Goal: Book appointment/travel/reservation

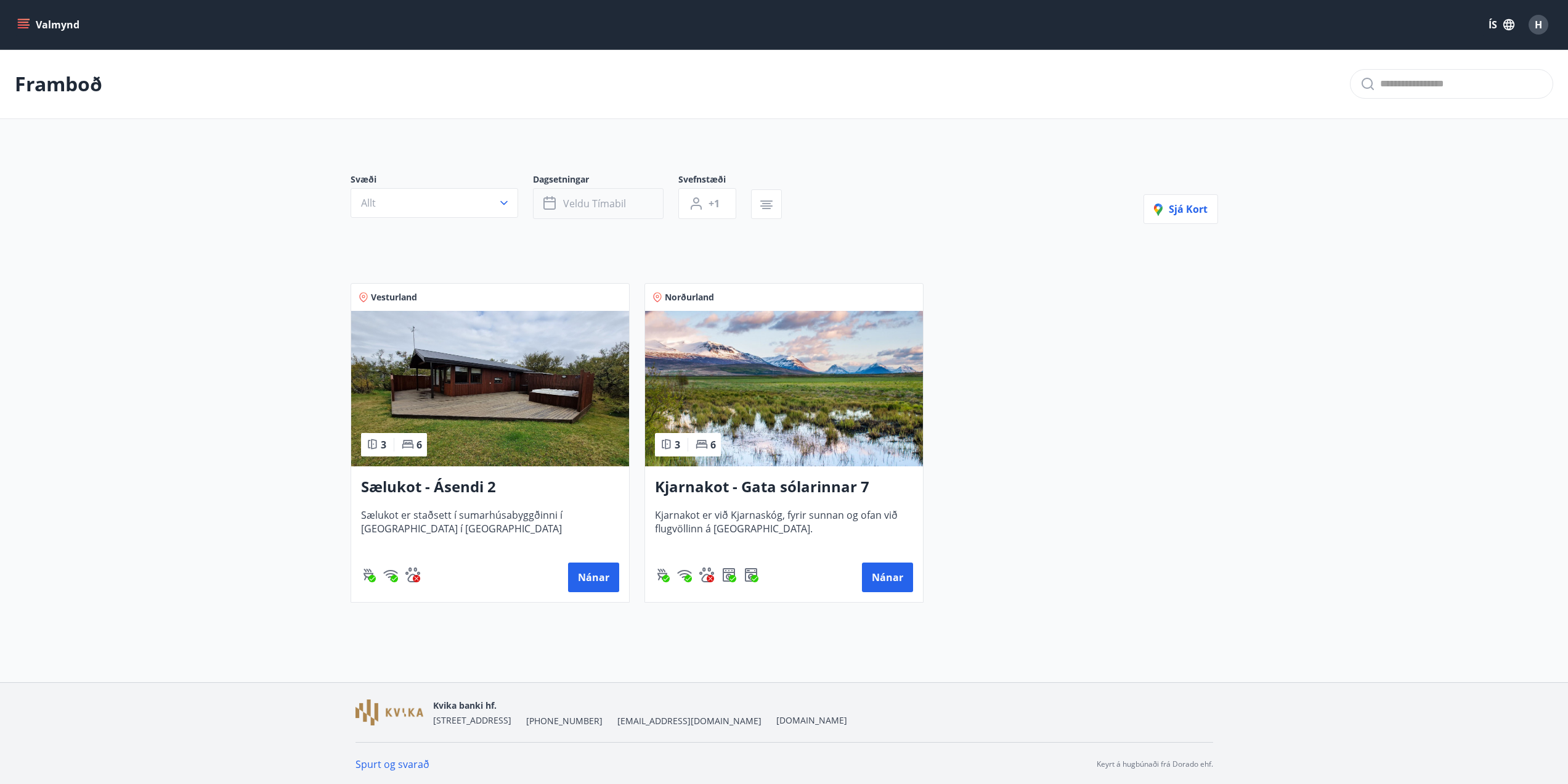
drag, startPoint x: 619, startPoint y: 208, endPoint x: 613, endPoint y: 207, distance: 6.1
click at [613, 207] on span "Veldu tímabil" at bounding box center [595, 203] width 63 height 14
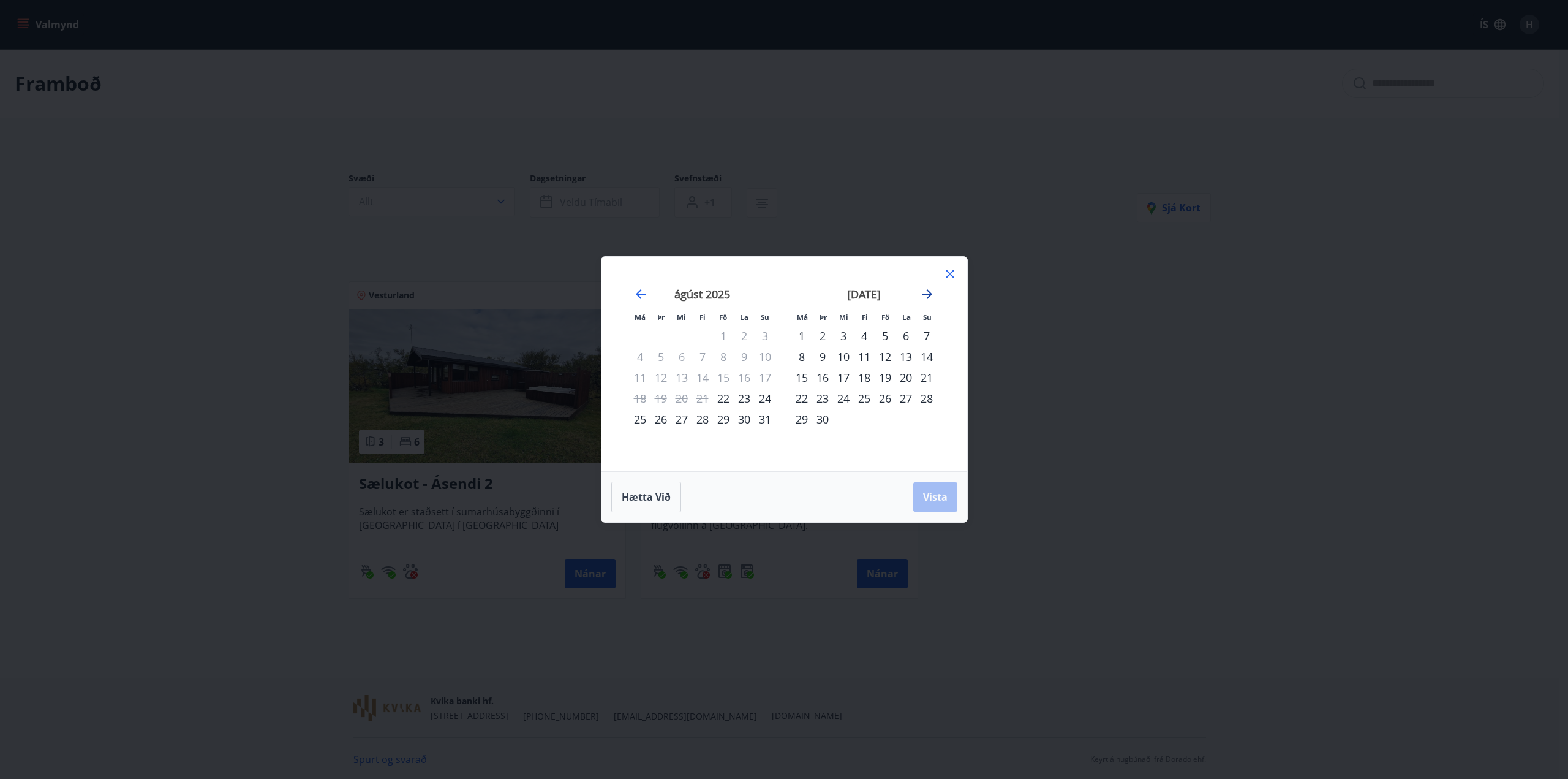
click at [927, 294] on icon "Move forward to switch to the next month." at bounding box center [927, 294] width 10 height 10
click at [927, 295] on icon "Move forward to switch to the next month." at bounding box center [927, 294] width 10 height 10
click at [929, 295] on icon "Move forward to switch to the next month." at bounding box center [927, 294] width 10 height 10
click at [929, 296] on icon "Move forward to switch to the next month." at bounding box center [927, 294] width 14 height 14
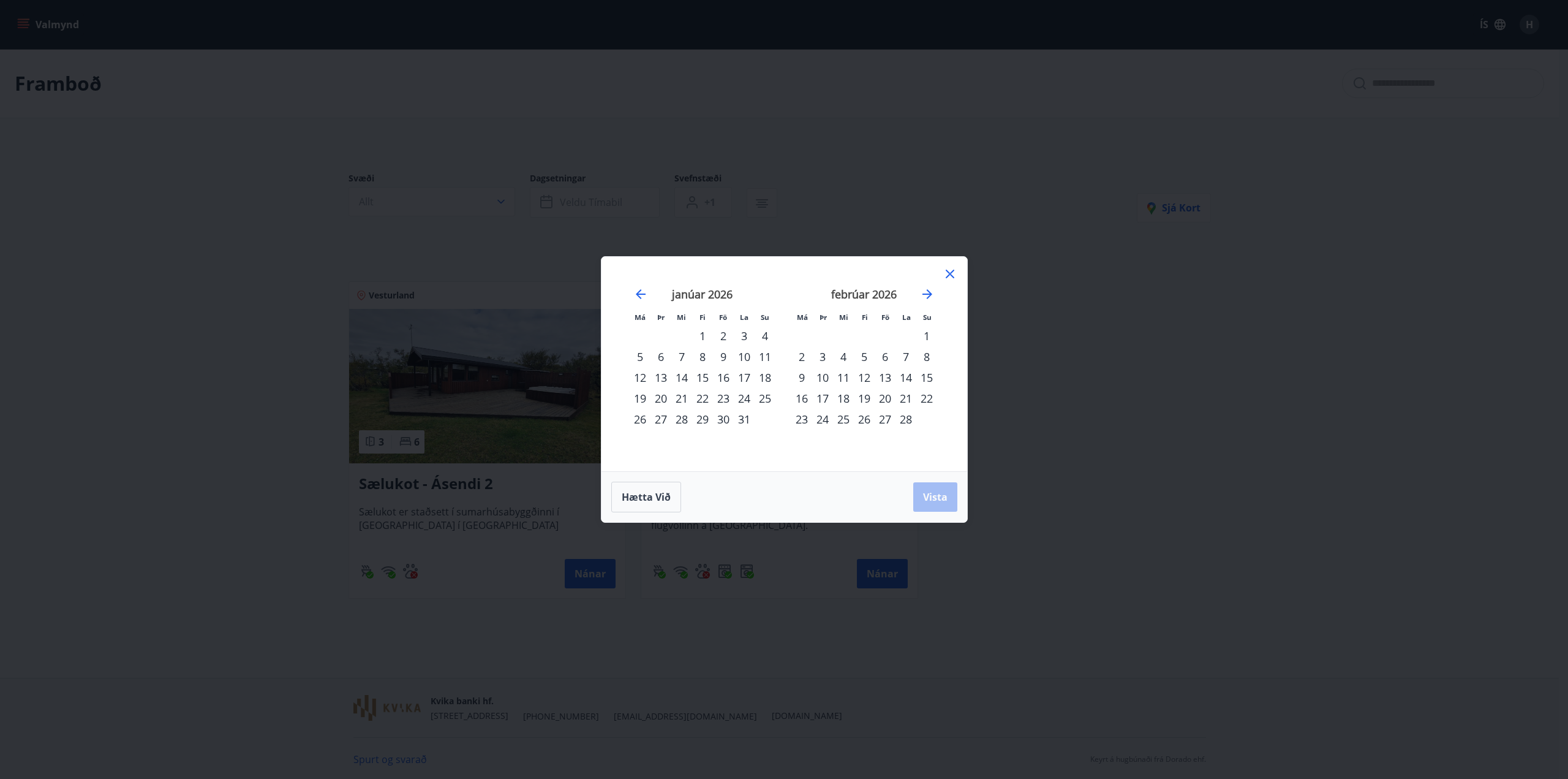
click at [819, 402] on div "17" at bounding box center [822, 398] width 21 height 21
click at [804, 401] on div "16" at bounding box center [802, 398] width 21 height 21
click at [926, 399] on div "22" at bounding box center [926, 398] width 21 height 21
click at [934, 496] on span "Vista" at bounding box center [935, 496] width 24 height 13
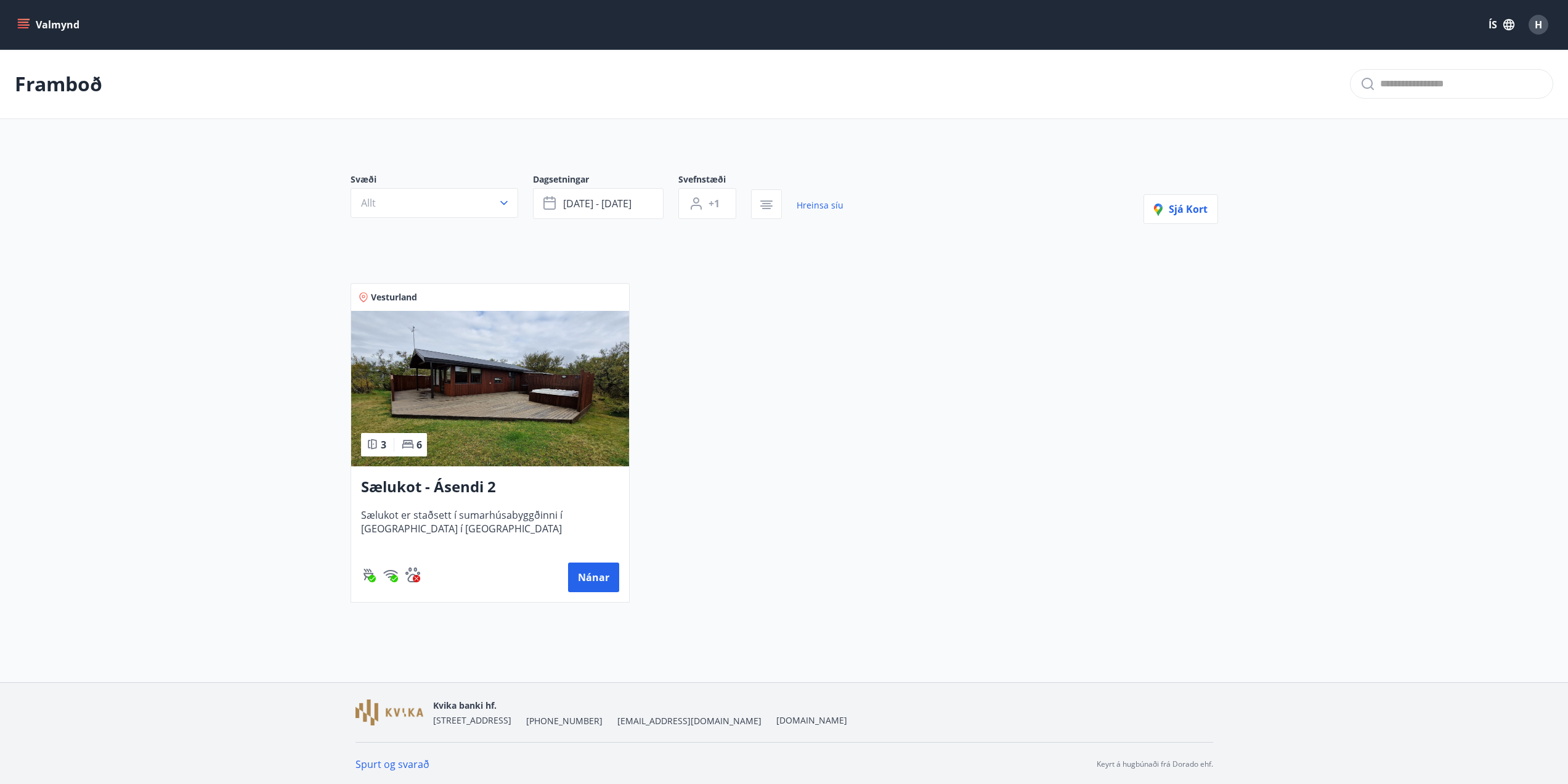
click at [617, 237] on div "Svæði Allt Dagsetningar [DATE] - [DATE] Svefnstæði +1 Hreinsa síu Sjá kort Vest…" at bounding box center [784, 378] width 887 height 468
click at [627, 241] on div "Svæði Allt Dagsetningar [DATE] - [DATE] Svefnstæði +1 Hreinsa síu Sjá kort Vest…" at bounding box center [784, 378] width 887 height 468
click at [625, 209] on span "[DATE] - [DATE]" at bounding box center [597, 203] width 69 height 14
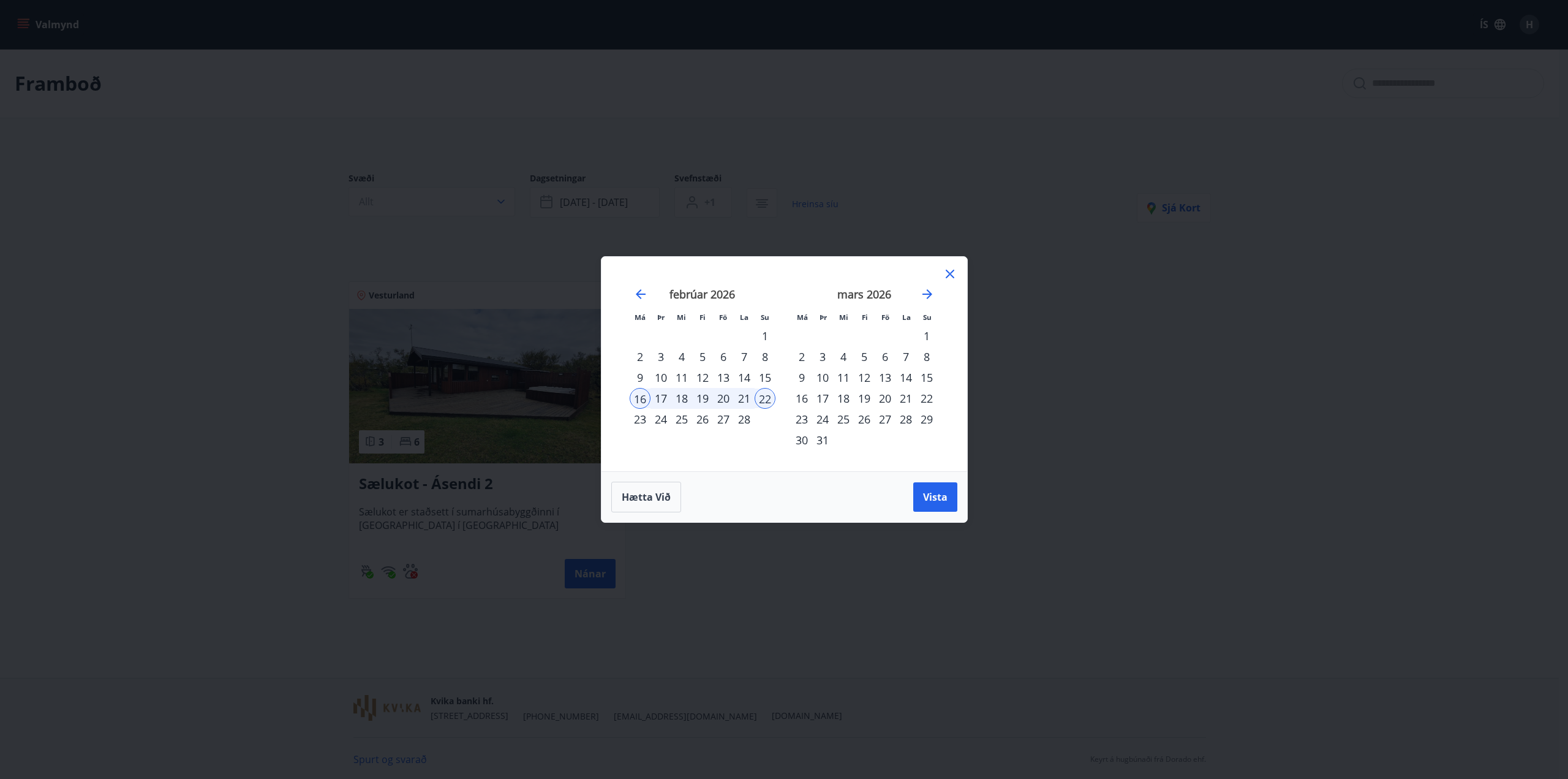
click at [636, 419] on div "23" at bounding box center [640, 419] width 21 height 21
click at [750, 420] on div "28" at bounding box center [744, 419] width 21 height 21
click at [948, 493] on button "Vista" at bounding box center [935, 497] width 44 height 30
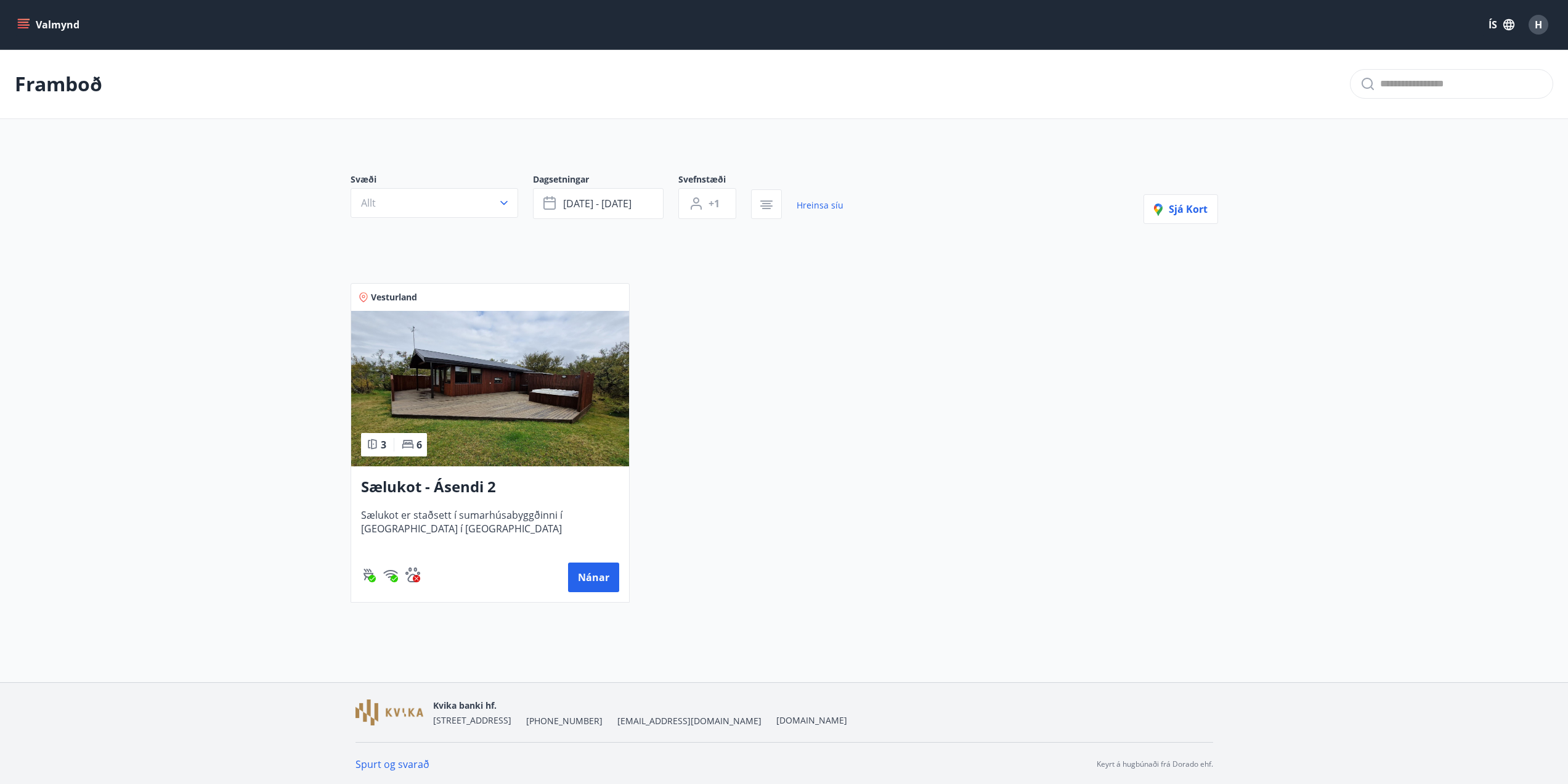
click at [1066, 321] on div "Vesturland 3 6 Sælukot - Ásendi 2 Sælukot er staðsett í sumarhúsabyggðinni í [G…" at bounding box center [777, 436] width 882 height 335
click at [239, 121] on main "Framboð Svæði Allt Dagsetningar [DATE] - [DATE] Svefnstæði +1 Hreinsa síu Sjá k…" at bounding box center [784, 331] width 1568 height 562
click at [712, 352] on div "Vesturland 3 6 Sælukot - Ásendi 2 Sælukot er staðsett í sumarhúsabyggðinni í [G…" at bounding box center [777, 436] width 882 height 335
click at [568, 201] on span "[DATE] - [DATE]" at bounding box center [597, 203] width 69 height 14
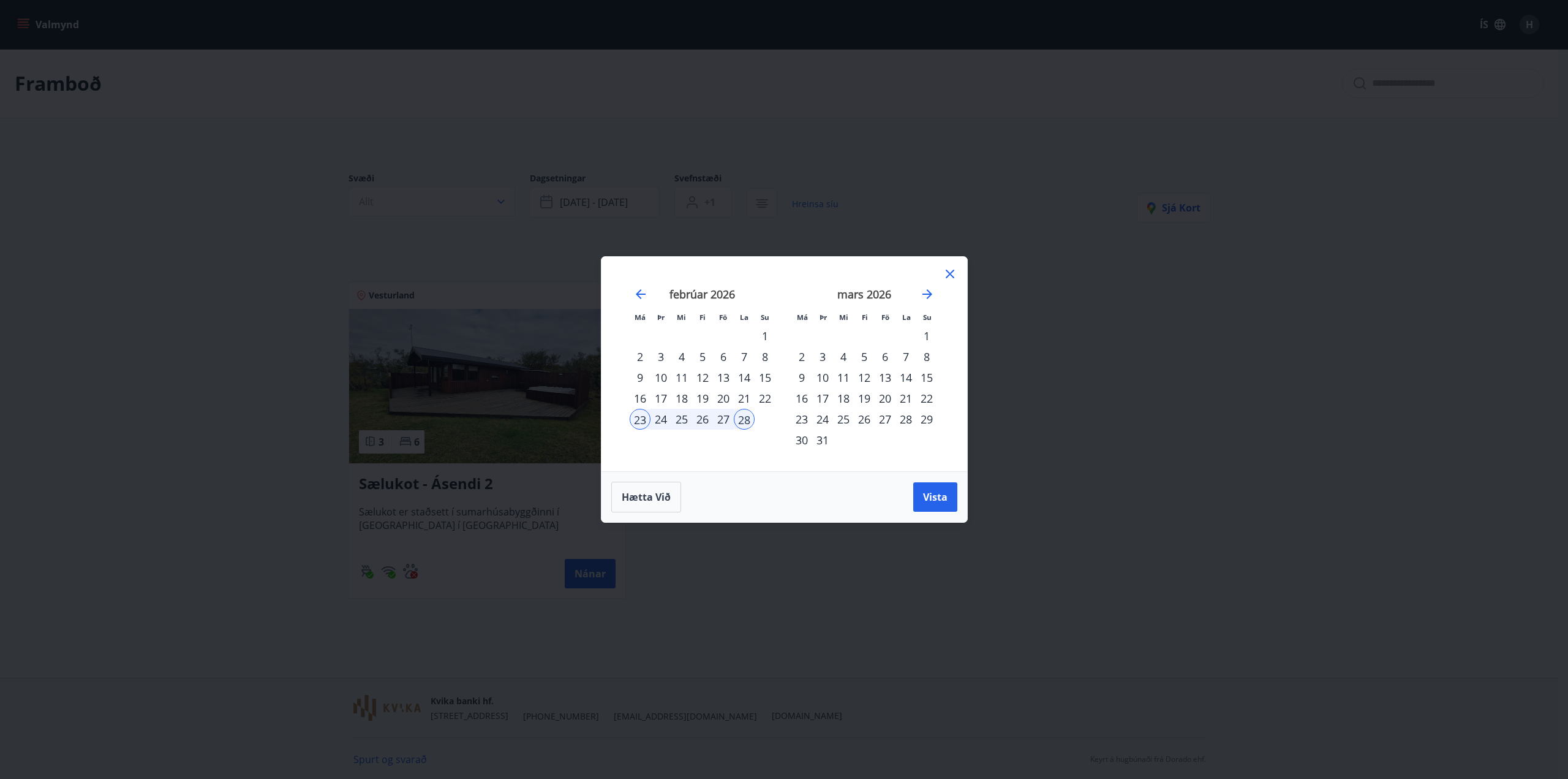
click at [804, 357] on div "2" at bounding box center [802, 356] width 21 height 21
click at [926, 358] on div "8" at bounding box center [926, 356] width 21 height 21
click at [932, 494] on span "Vista" at bounding box center [935, 496] width 24 height 13
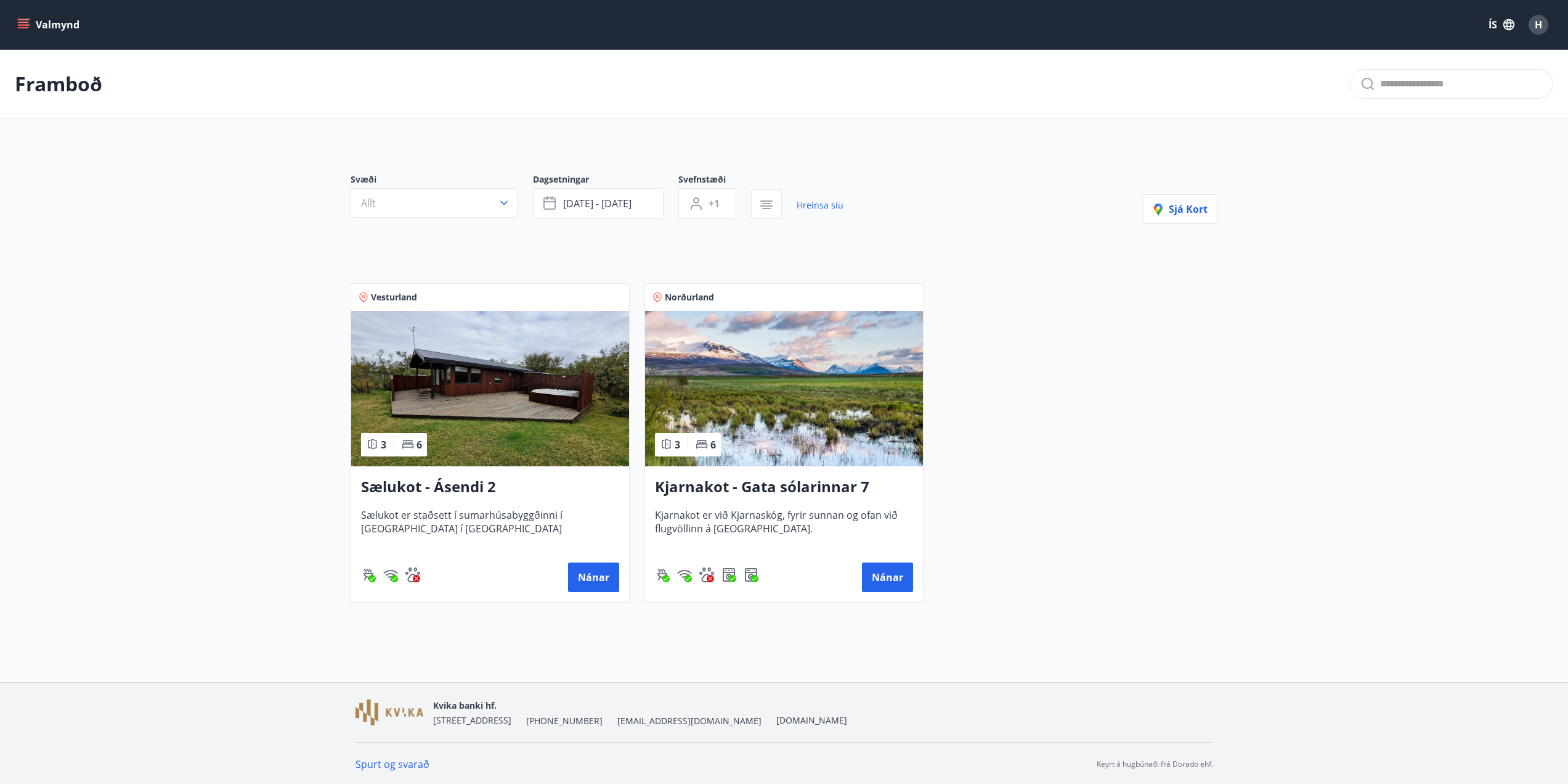
click at [1042, 477] on div "Vesturland 3 6 Sælukot - Ásendi 2 Sælukot er staðsett í sumarhúsabyggðinni í Hú…" at bounding box center [777, 436] width 882 height 335
click at [1089, 433] on div "Vesturland 3 6 Sælukot - Ásendi 2 Sælukot er staðsett í sumarhúsabyggðinni í Hú…" at bounding box center [777, 436] width 882 height 335
click at [895, 579] on button "Nánar" at bounding box center [887, 577] width 52 height 30
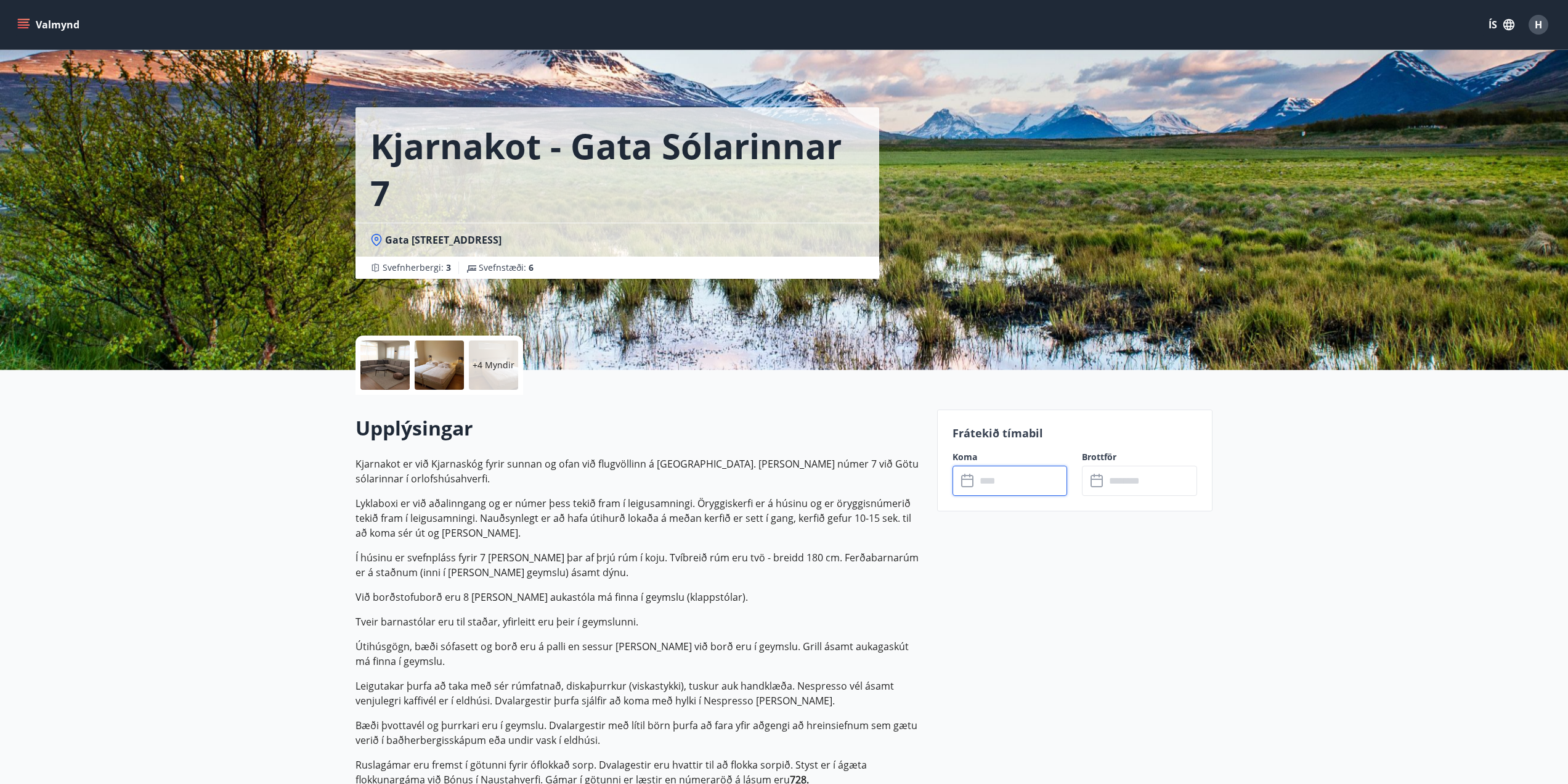
click at [1000, 483] on input "text" at bounding box center [1022, 480] width 92 height 30
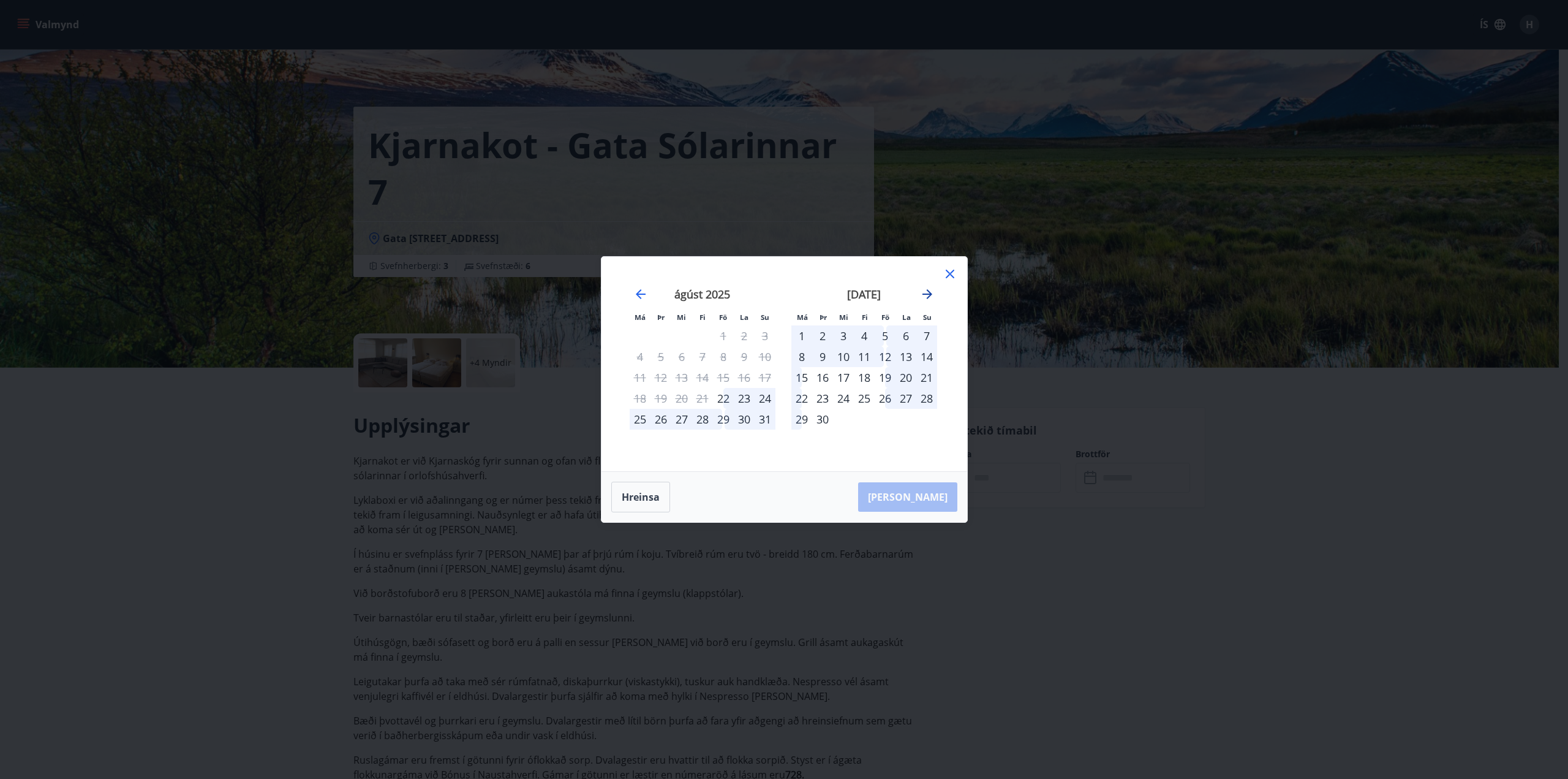
click at [929, 299] on icon "Move forward to switch to the next month." at bounding box center [927, 294] width 14 height 14
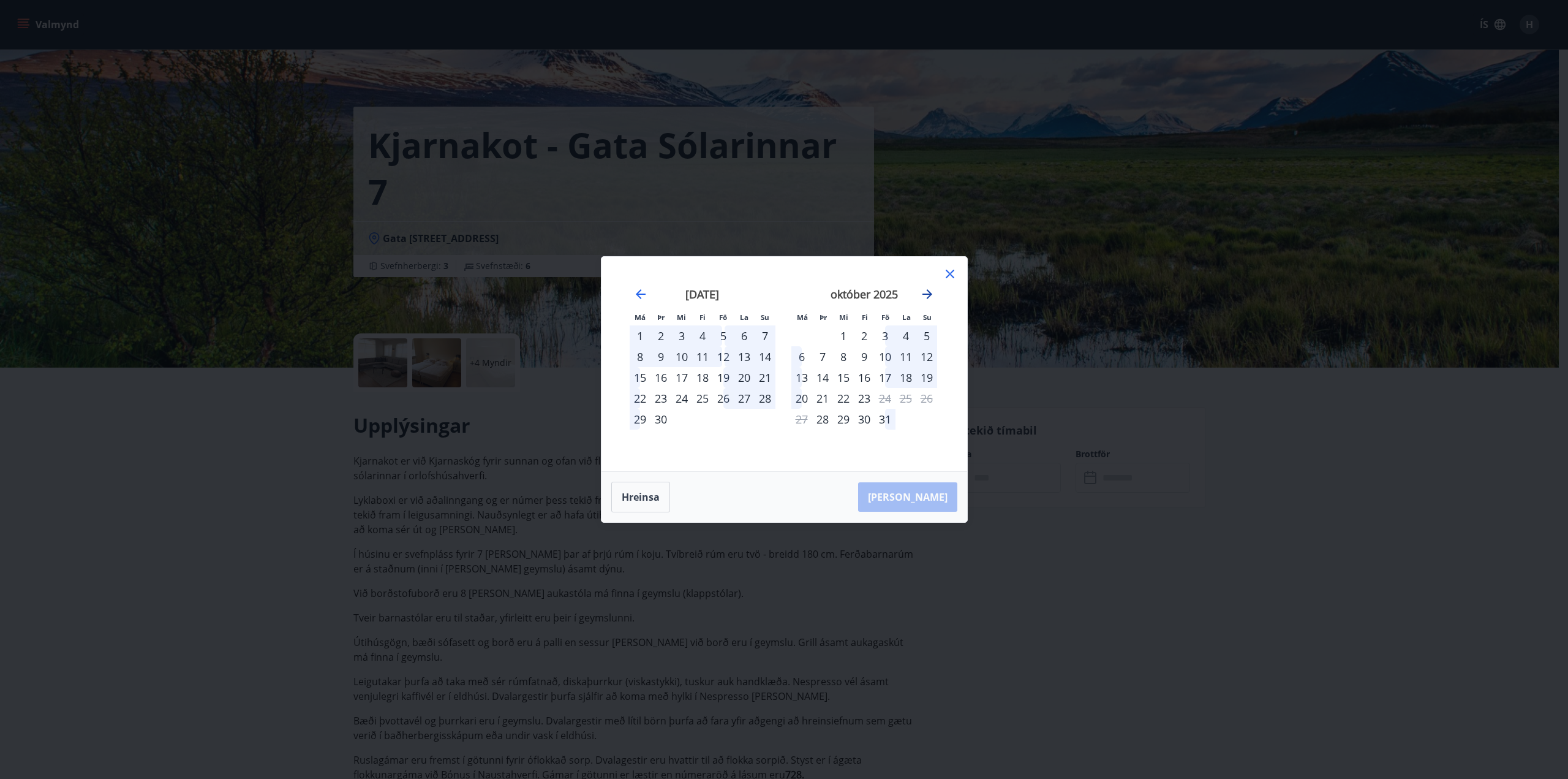
click at [929, 299] on icon "Move forward to switch to the next month." at bounding box center [927, 294] width 14 height 14
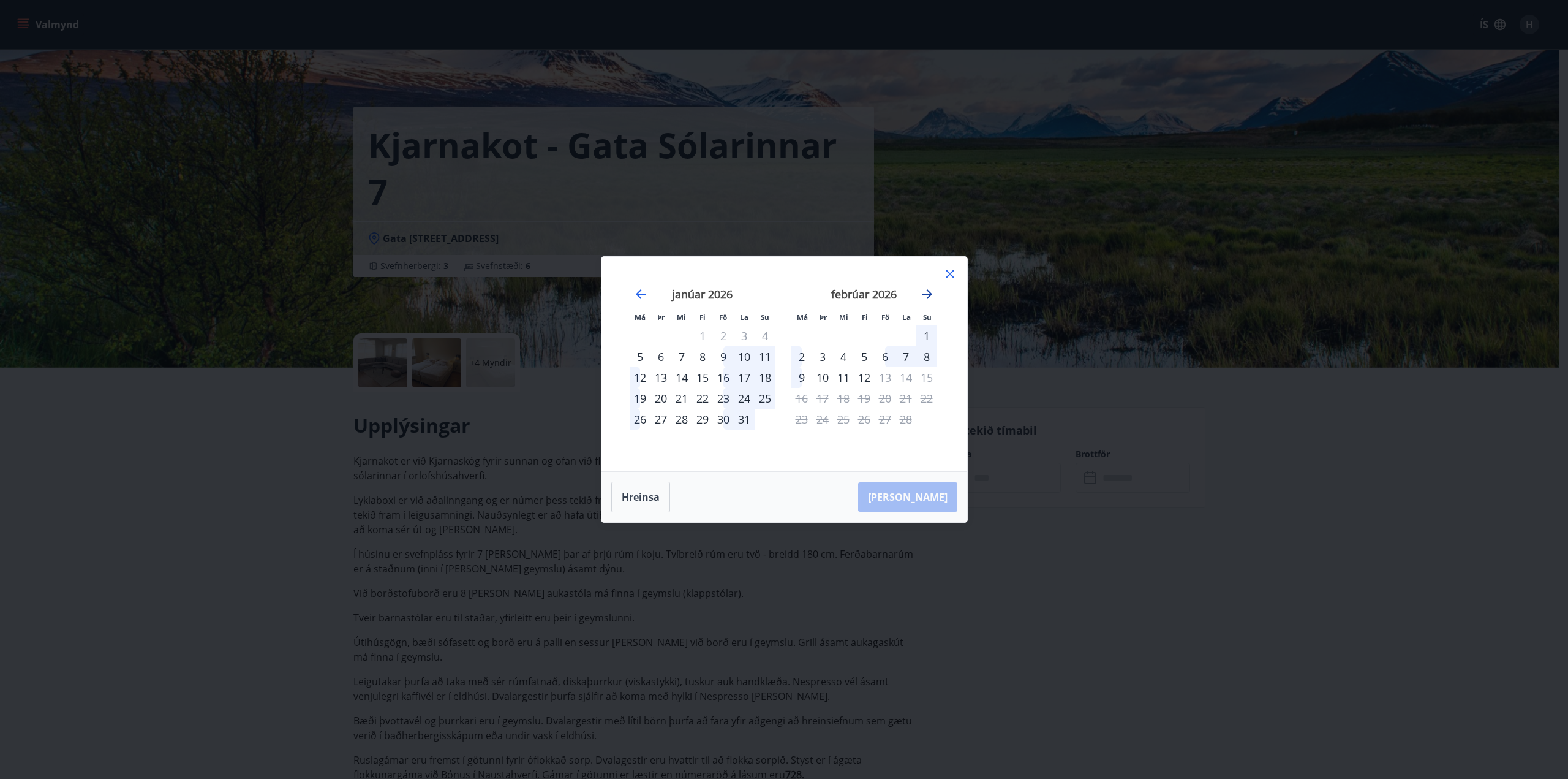
click at [931, 296] on icon "Move forward to switch to the next month." at bounding box center [927, 294] width 14 height 14
click at [643, 294] on icon "Move backward to switch to the previous month." at bounding box center [641, 294] width 10 height 10
click at [951, 273] on icon at bounding box center [951, 274] width 9 height 9
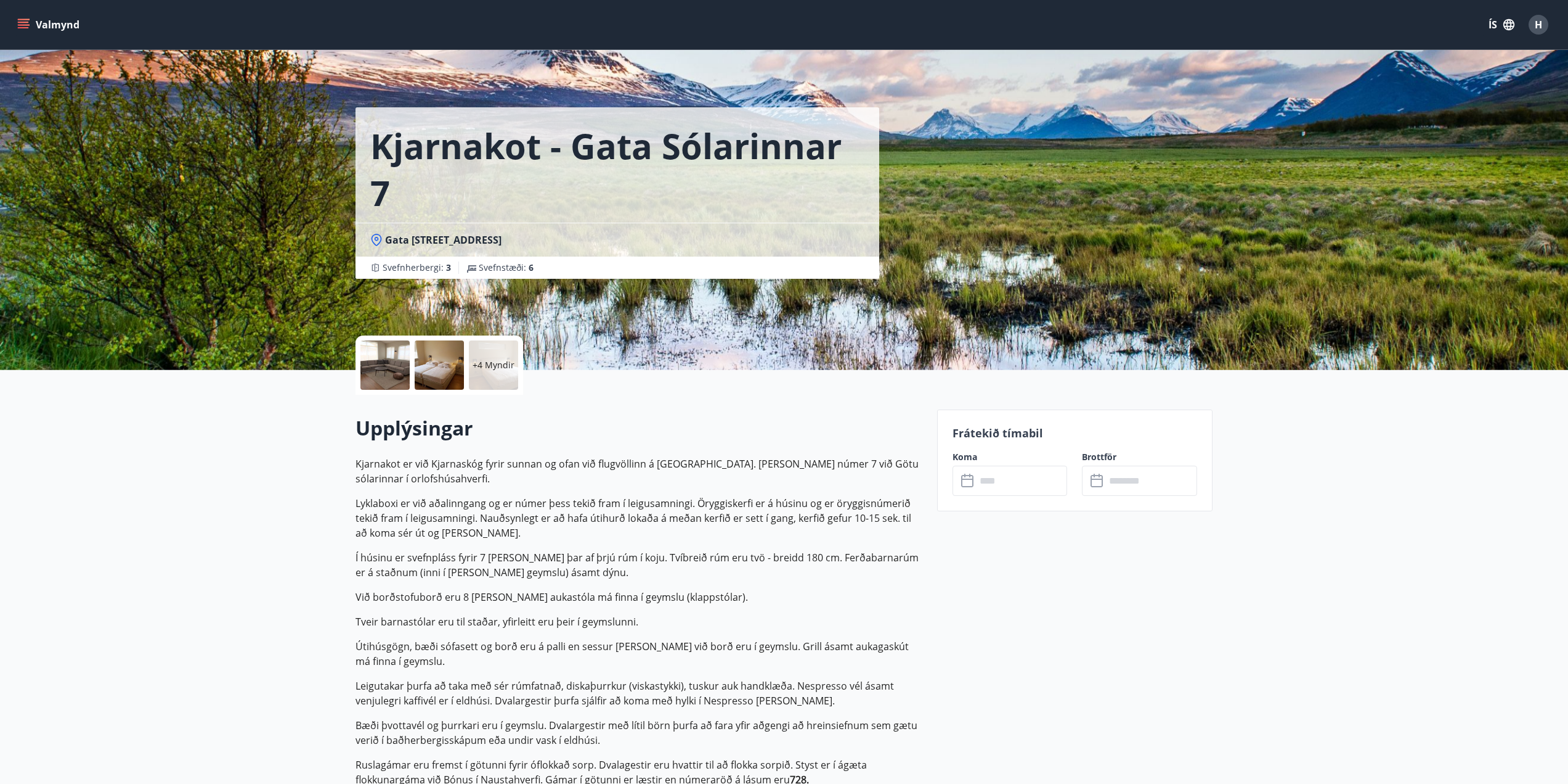
click at [822, 556] on p "Í húsinu er svefnpláss fyrir 7 [PERSON_NAME] þar af þrjú rúm í koju. Tvíbreið r…" at bounding box center [638, 564] width 567 height 30
